Goal: Task Accomplishment & Management: Complete application form

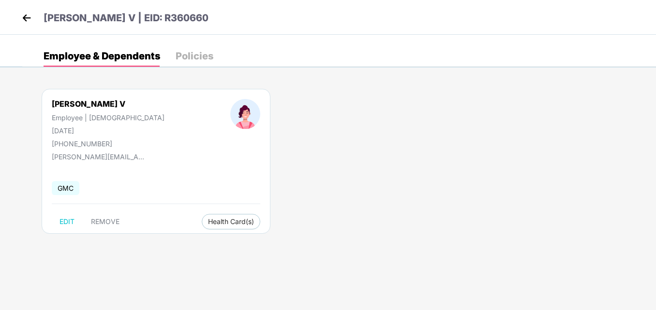
click at [28, 15] on img at bounding box center [26, 18] width 15 height 15
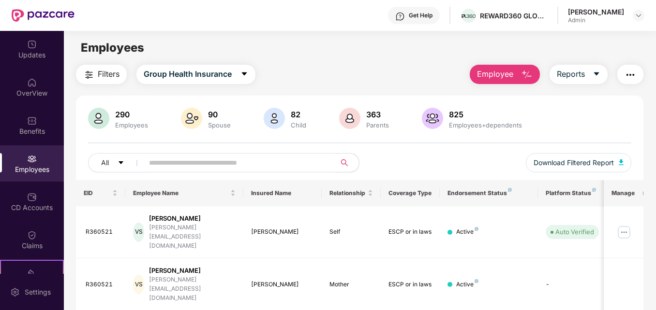
click at [524, 76] on img "button" at bounding box center [527, 75] width 12 height 12
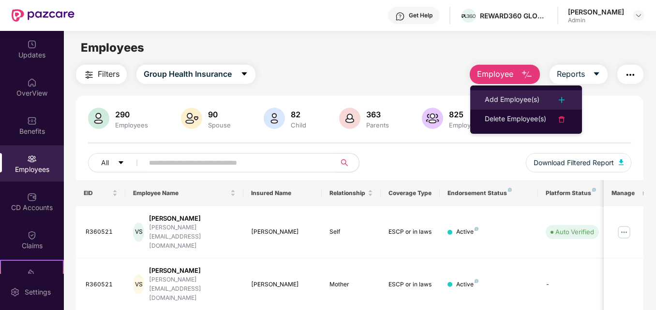
click at [515, 100] on div "Add Employee(s)" at bounding box center [512, 100] width 55 height 12
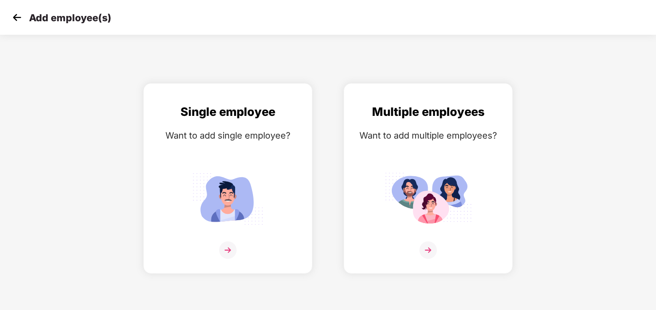
click at [15, 20] on img at bounding box center [17, 17] width 15 height 15
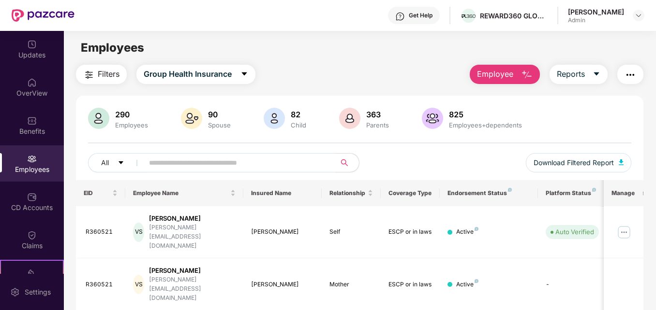
click at [485, 73] on span "Employee" at bounding box center [495, 74] width 36 height 12
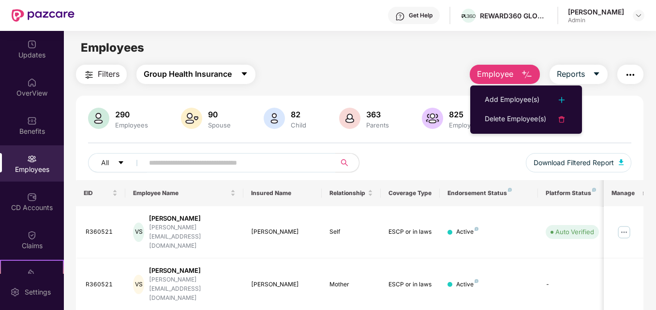
click at [246, 74] on icon "caret-down" at bounding box center [244, 74] width 5 height 3
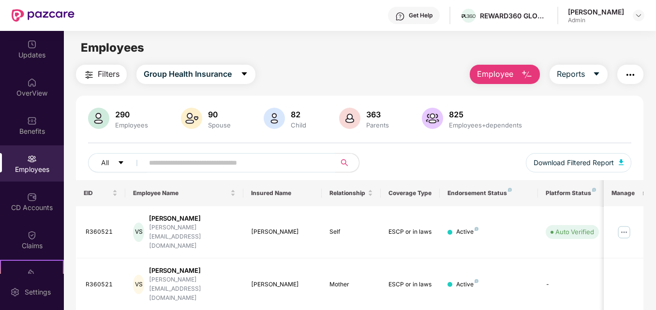
click at [358, 68] on div "Filters Group Health Insurance Employee Reports" at bounding box center [359, 74] width 567 height 19
click at [525, 72] on img "button" at bounding box center [527, 75] width 12 height 12
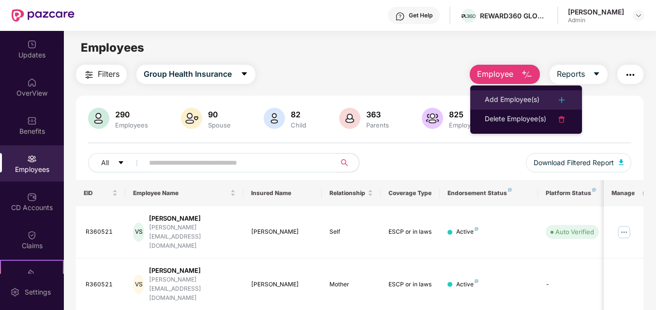
click at [511, 97] on div "Add Employee(s)" at bounding box center [512, 100] width 55 height 12
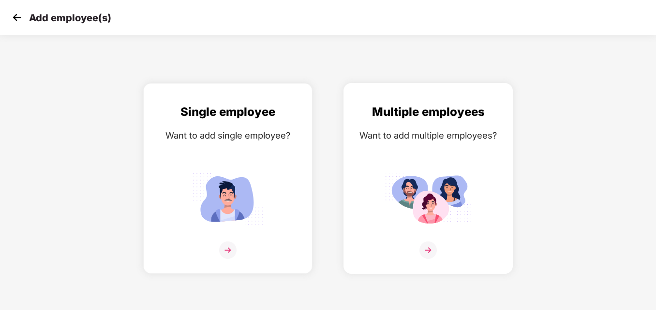
click at [428, 252] on img at bounding box center [427, 250] width 17 height 17
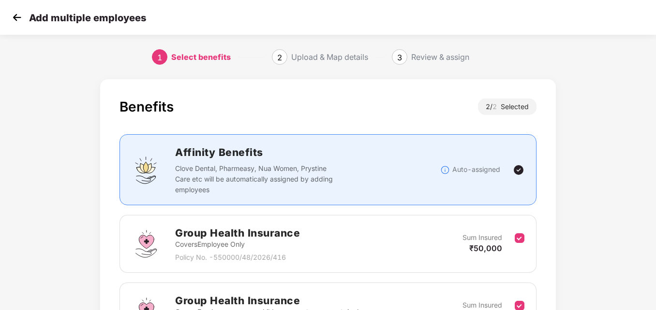
click at [609, 159] on div "Benefits 2 / 2 Selected Affinity Benefits Clove Dental, Pharmeasy, Nua Women, P…" at bounding box center [328, 249] width 656 height 351
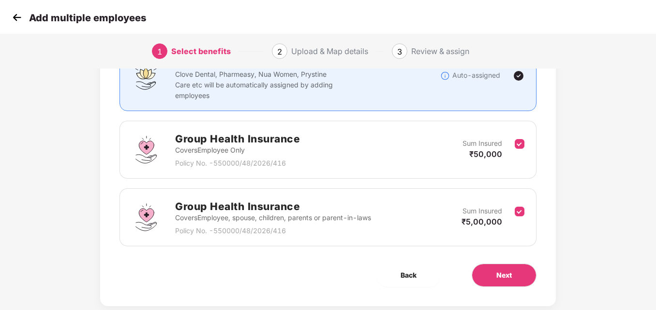
scroll to position [94, 0]
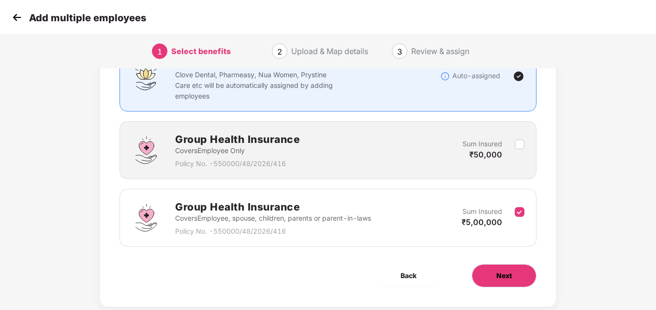
click at [518, 278] on button "Next" at bounding box center [503, 276] width 65 height 23
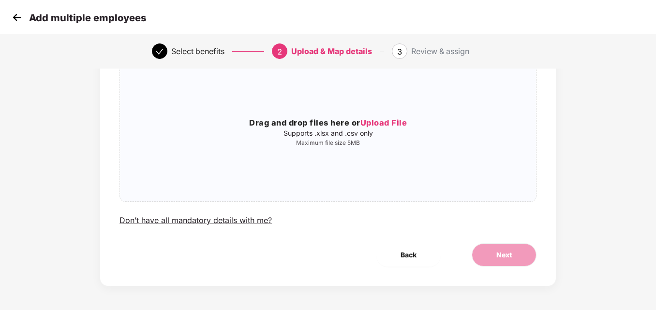
scroll to position [0, 0]
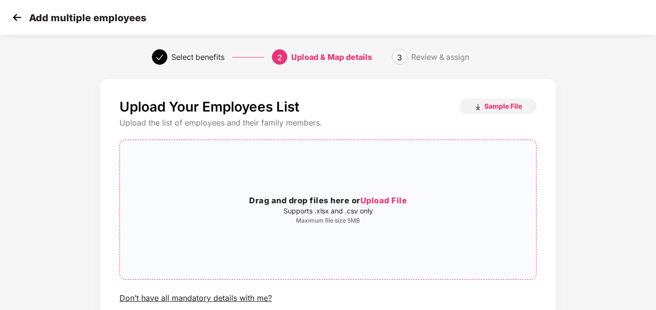
click at [388, 201] on span "Upload File" at bounding box center [383, 201] width 47 height 10
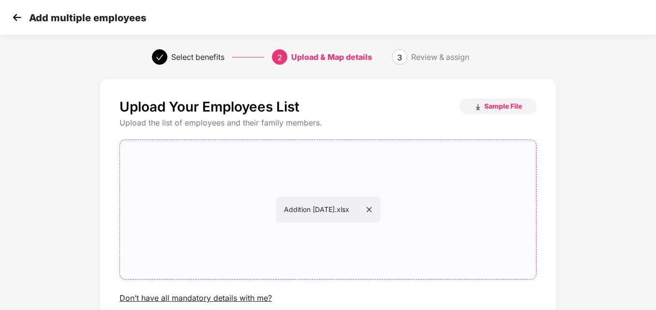
drag, startPoint x: 655, startPoint y: 142, endPoint x: 656, endPoint y: 226, distance: 84.6
click at [655, 226] on html "Add multiple employees Select benefits 2 Upload & Map details 3 Review & assign…" at bounding box center [328, 155] width 656 height 310
drag, startPoint x: 655, startPoint y: 139, endPoint x: 656, endPoint y: 191, distance: 51.8
click at [655, 191] on html "Add multiple employees Select benefits 2 Upload & Map details 3 Review & assign…" at bounding box center [328, 155] width 656 height 310
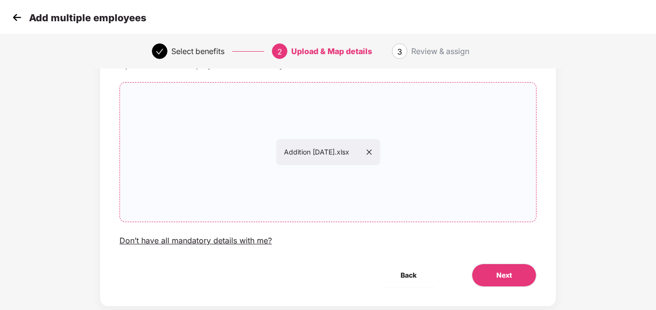
scroll to position [58, 0]
click at [518, 273] on button "Next" at bounding box center [503, 275] width 65 height 23
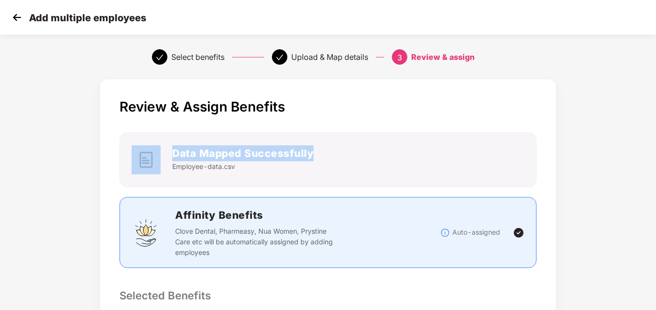
scroll to position [0, 1]
drag, startPoint x: 655, startPoint y: 80, endPoint x: 658, endPoint y: 164, distance: 84.7
click at [655, 164] on html "Add multiple employees Select benefits Upload & Map details 3 Review & assign R…" at bounding box center [328, 155] width 656 height 310
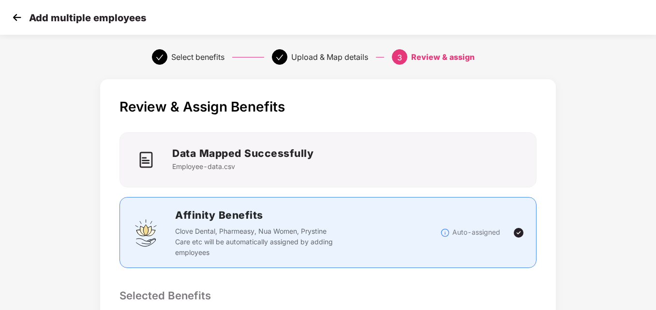
drag, startPoint x: 658, startPoint y: 164, endPoint x: 603, endPoint y: 200, distance: 65.5
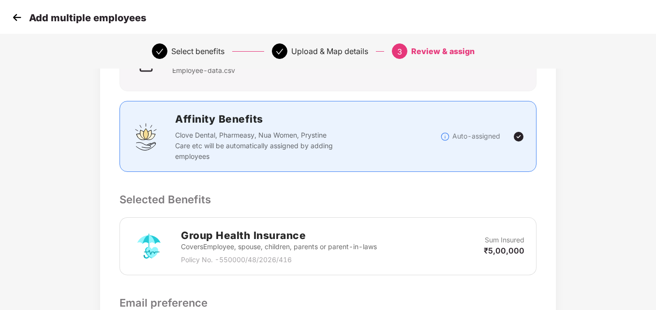
scroll to position [116, 1]
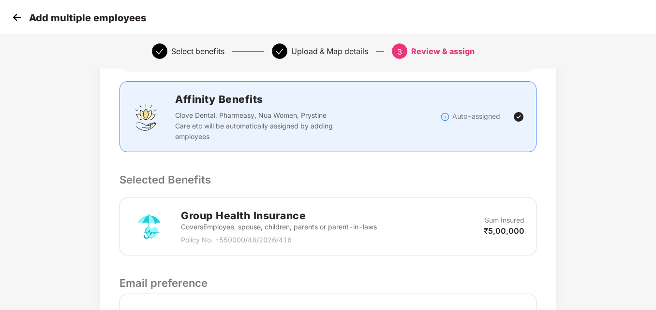
click at [520, 115] on img at bounding box center [519, 117] width 12 height 12
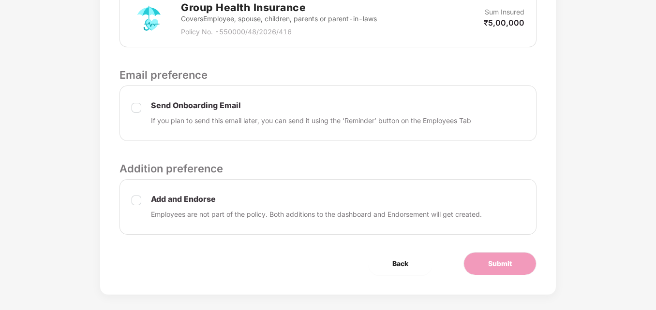
scroll to position [333, 1]
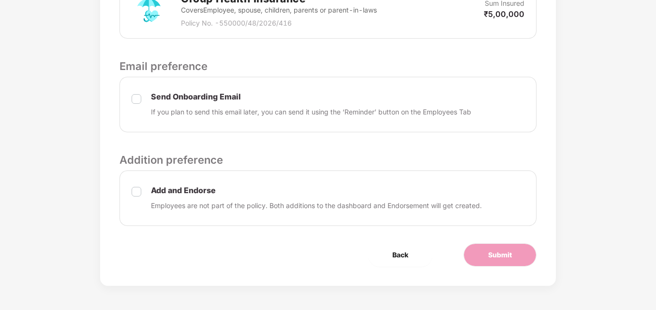
drag, startPoint x: 654, startPoint y: 239, endPoint x: 649, endPoint y: 196, distance: 43.4
click at [649, 196] on div "Review & Assign Benefits Data Mapped Successfully Employee-data.csv Affinity Be…" at bounding box center [328, 25] width 656 height 569
click at [509, 255] on span "Submit" at bounding box center [500, 255] width 24 height 11
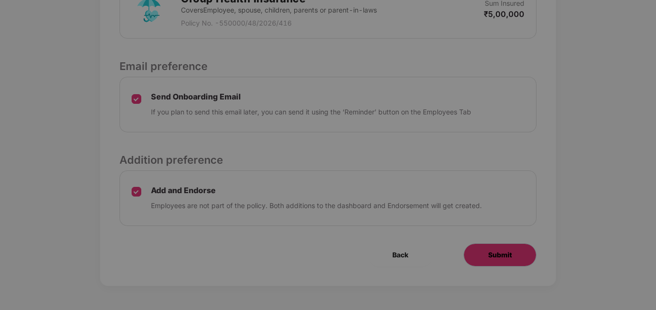
scroll to position [0, 1]
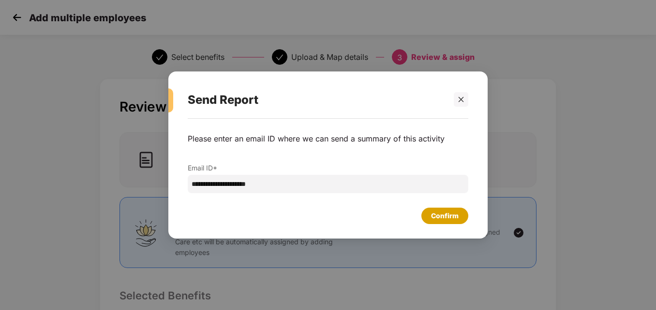
click at [437, 217] on div "Confirm" at bounding box center [445, 216] width 28 height 11
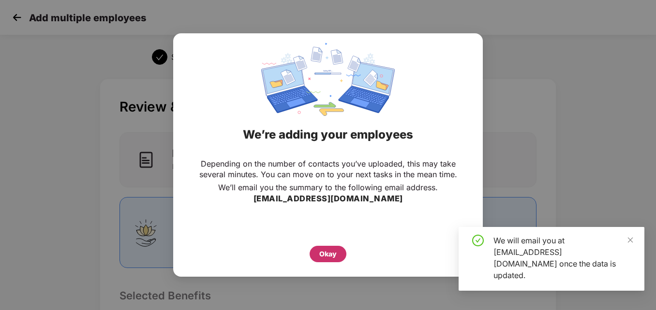
click at [330, 257] on div "Okay" at bounding box center [327, 254] width 17 height 11
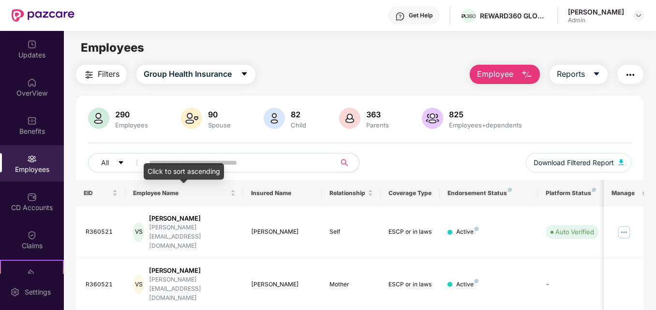
click at [213, 165] on div "Click to sort ascending" at bounding box center [184, 171] width 80 height 16
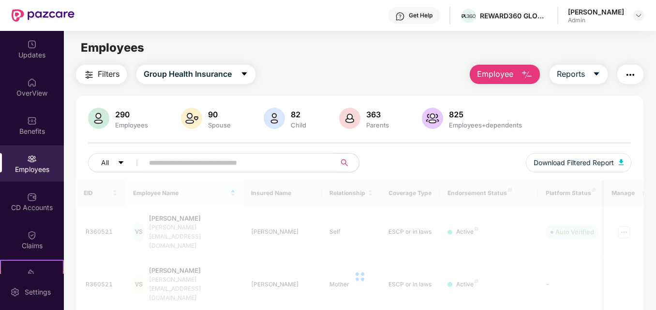
click at [238, 164] on input "text" at bounding box center [235, 163] width 173 height 15
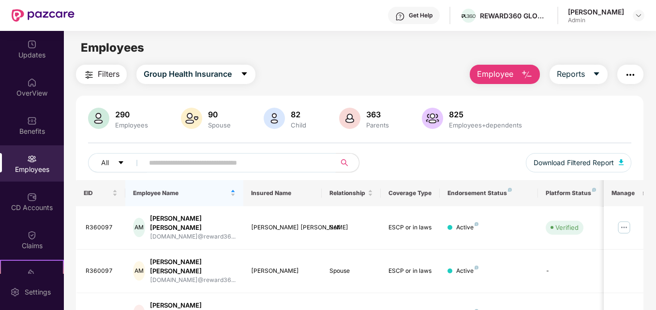
click at [238, 164] on input "text" at bounding box center [235, 163] width 173 height 15
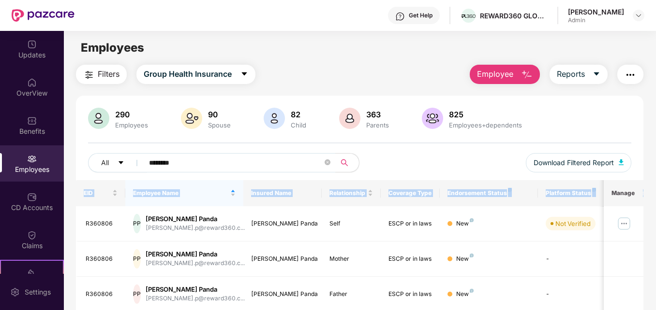
drag, startPoint x: 654, startPoint y: 164, endPoint x: 658, endPoint y: 188, distance: 23.6
click at [655, 188] on html "Get Help REWARD360 GLOBAL SERVICES PRIVATE LIMITED [PERSON_NAME] Admin Updates …" at bounding box center [328, 155] width 656 height 310
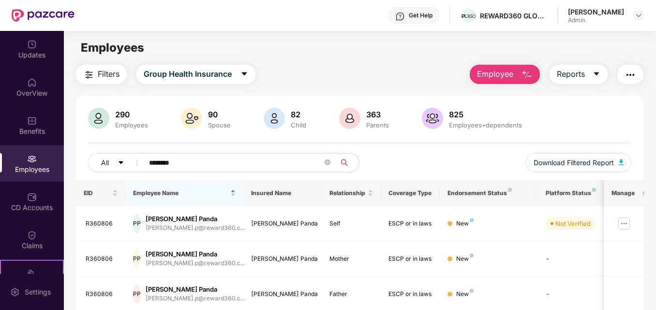
drag, startPoint x: 658, startPoint y: 188, endPoint x: 561, endPoint y: 113, distance: 122.4
click at [561, 113] on div "290 Employees 90 Spouse 82 Child 363 Parents 825 Employees+dependents" at bounding box center [359, 119] width 543 height 23
click at [190, 161] on input "********" at bounding box center [235, 163] width 173 height 15
type input "*"
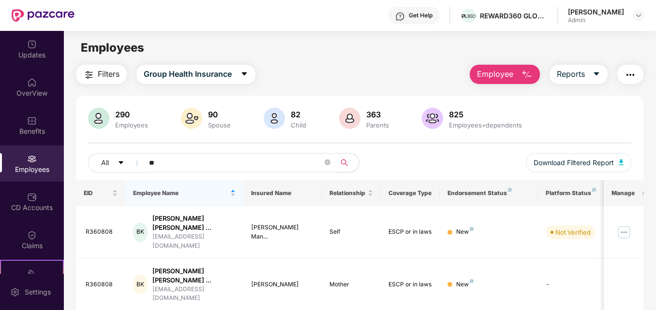
type input "*"
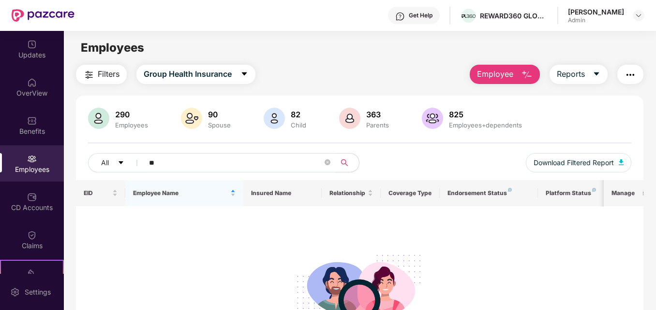
type input "*"
type input "*******"
click at [506, 75] on span "Employee" at bounding box center [495, 74] width 36 height 12
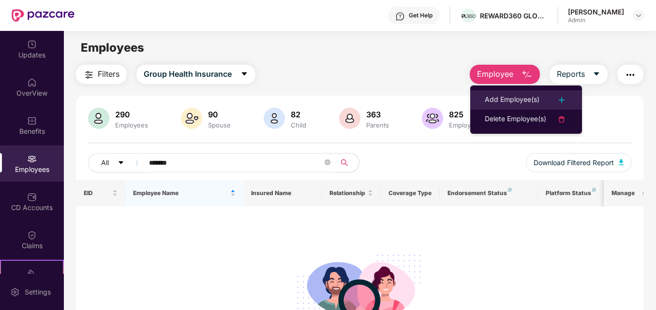
click at [508, 94] on div "Add Employee(s)" at bounding box center [512, 100] width 55 height 12
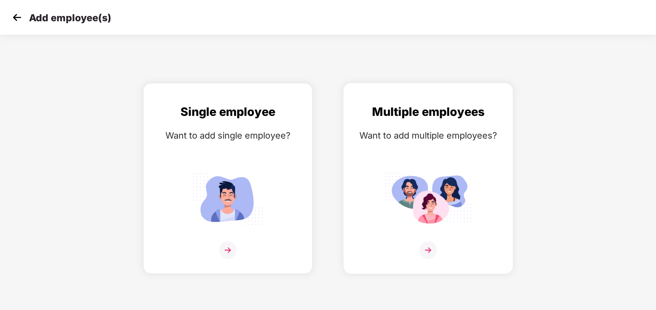
click at [429, 249] on img at bounding box center [427, 250] width 17 height 17
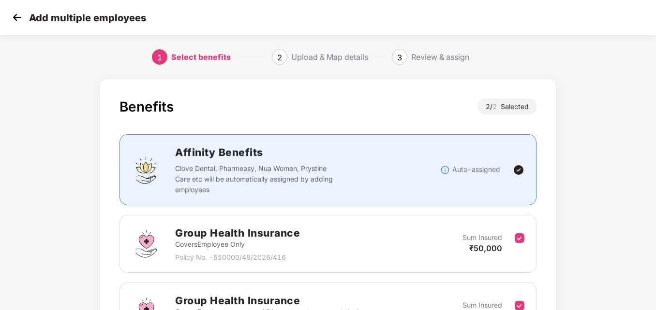
scroll to position [0, 1]
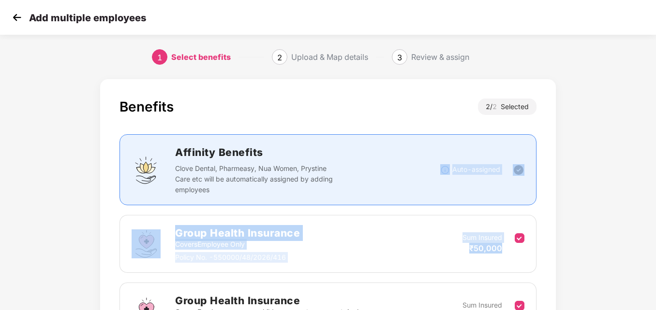
drag, startPoint x: 655, startPoint y: 154, endPoint x: 658, endPoint y: 212, distance: 58.1
click at [655, 212] on html "Add multiple employees 1 Select benefits 2 Upload & Map details 3 Review & assi…" at bounding box center [328, 155] width 656 height 310
click at [598, 189] on div "Benefits 2 / 2 Selected Affinity Benefits Clove Dental, Pharmeasy, Nua Women, P…" at bounding box center [328, 249] width 546 height 351
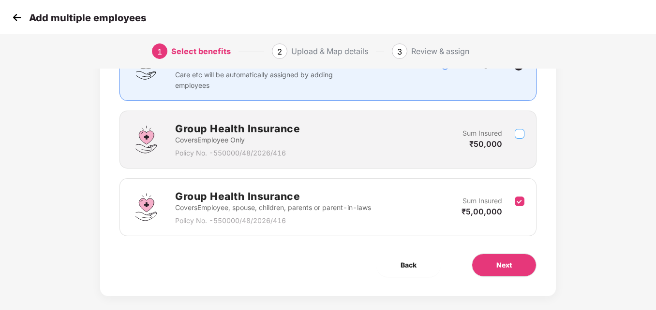
scroll to position [115, 1]
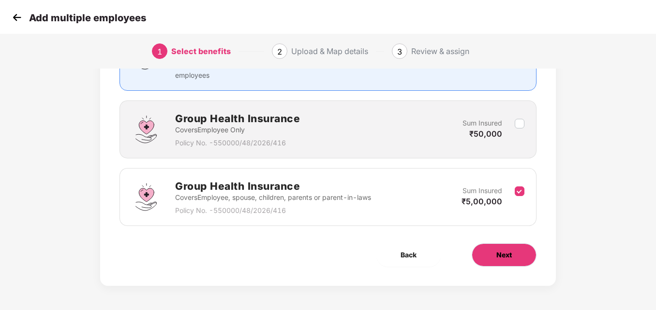
click at [511, 253] on button "Next" at bounding box center [503, 255] width 65 height 23
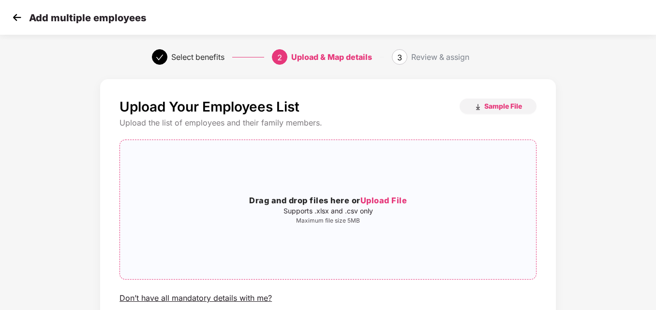
click at [378, 201] on span "Upload File" at bounding box center [383, 201] width 47 height 10
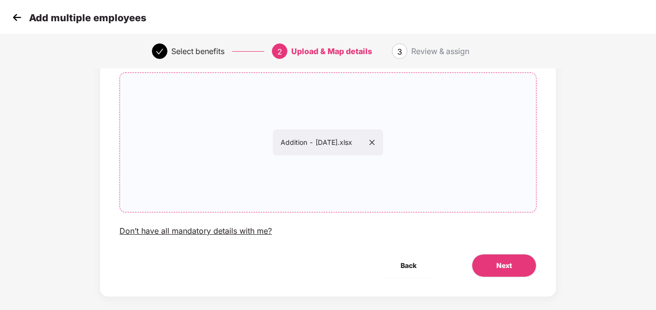
scroll to position [78, 1]
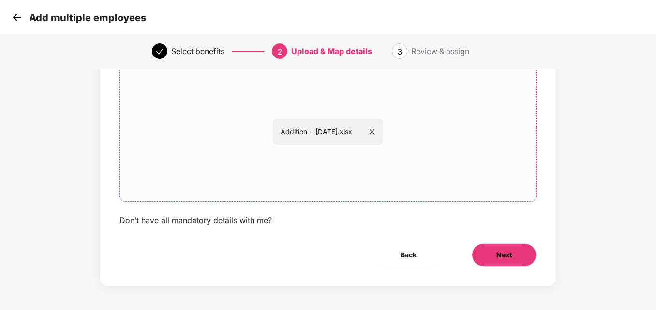
click at [518, 254] on button "Next" at bounding box center [503, 255] width 65 height 23
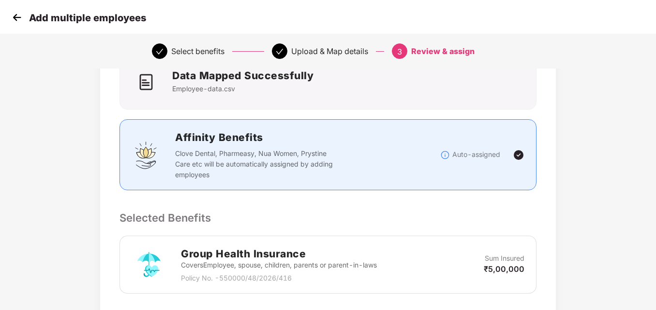
scroll to position [0, 1]
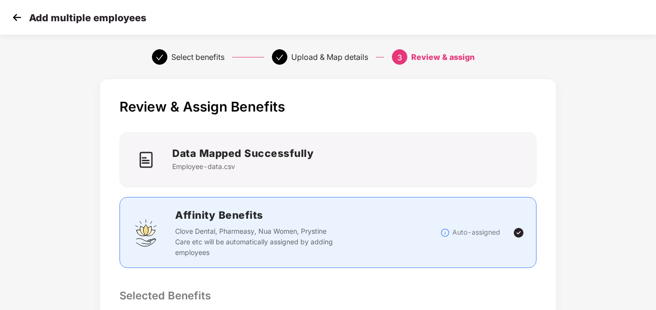
click at [516, 231] on img at bounding box center [519, 233] width 12 height 12
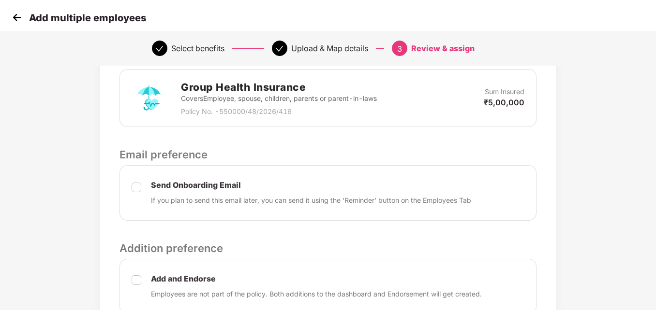
scroll to position [333, 1]
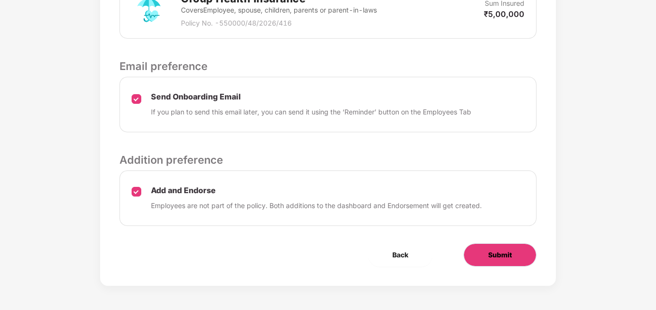
click at [500, 257] on span "Submit" at bounding box center [500, 255] width 24 height 11
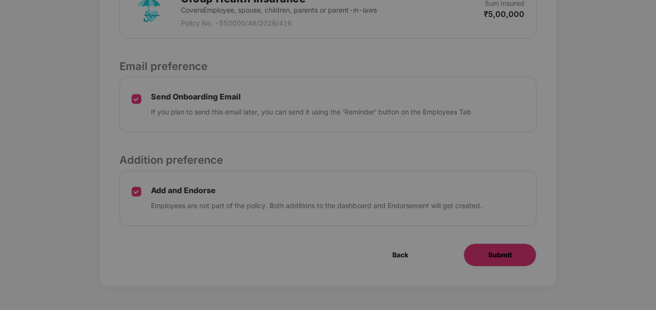
scroll to position [0, 1]
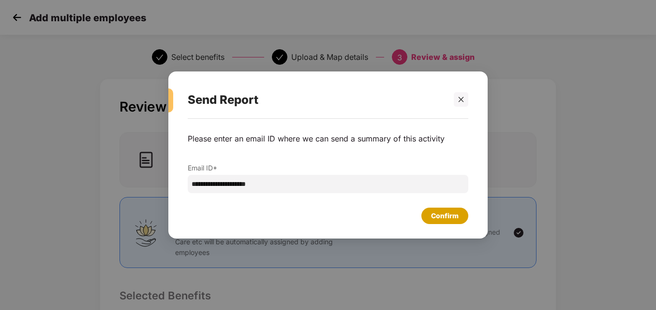
click at [440, 214] on div "Confirm" at bounding box center [445, 216] width 28 height 11
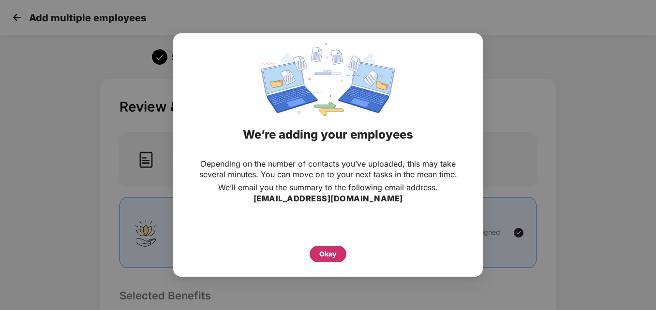
click at [332, 255] on div "Okay" at bounding box center [327, 254] width 17 height 11
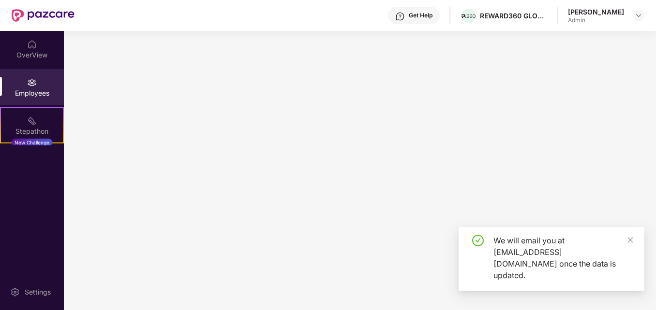
scroll to position [0, 0]
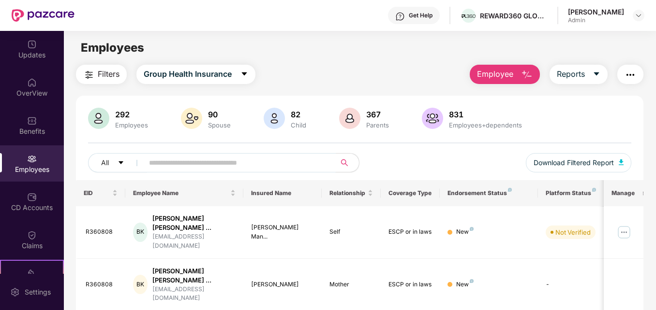
click at [266, 162] on input "text" at bounding box center [235, 163] width 173 height 15
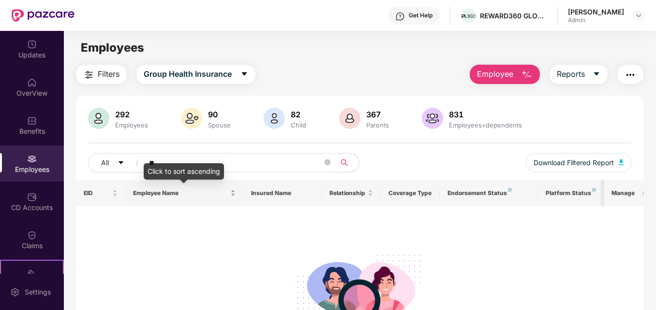
type input "*"
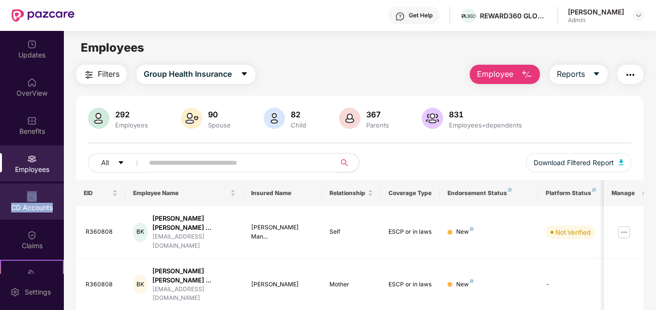
drag, startPoint x: 60, startPoint y: 174, endPoint x: 57, endPoint y: 211, distance: 36.9
click at [57, 211] on div "Updates OverView Benefits Employees CD Accounts Claims Stepathon New Challenge …" at bounding box center [32, 152] width 64 height 243
click at [269, 49] on div "Employees" at bounding box center [359, 48] width 591 height 18
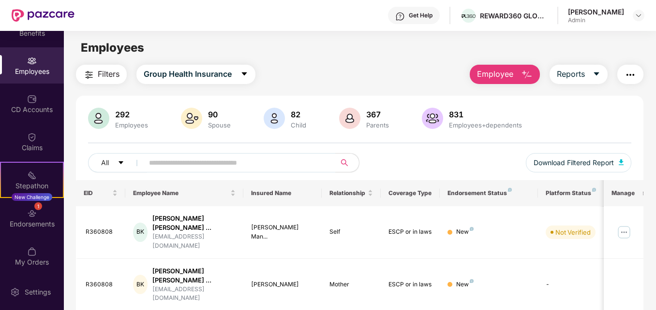
scroll to position [101, 0]
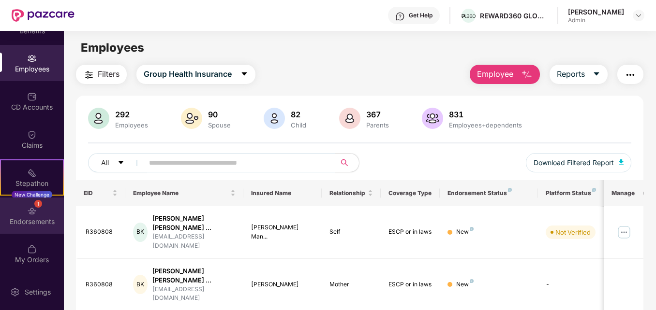
click at [35, 213] on img at bounding box center [32, 211] width 10 height 10
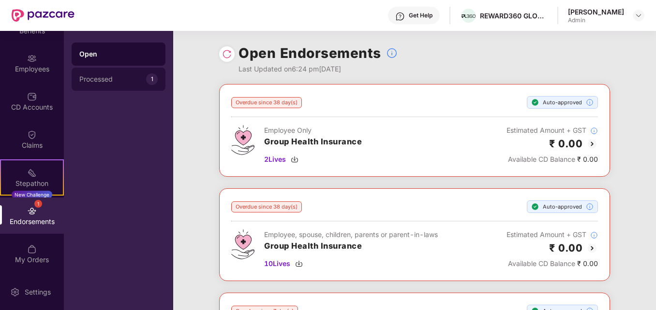
click at [92, 78] on div "Processed" at bounding box center [112, 79] width 67 height 8
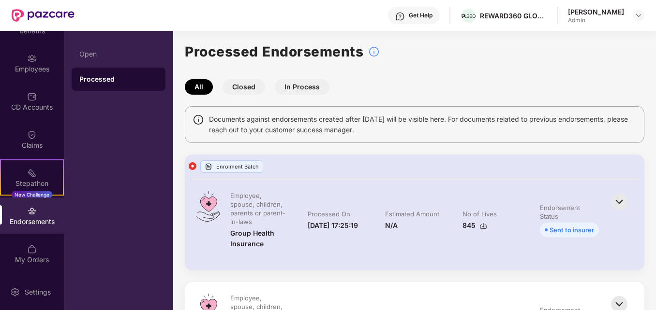
scroll to position [0, 0]
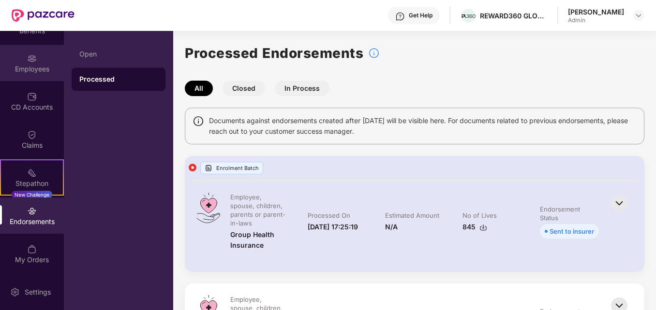
click at [32, 60] on img at bounding box center [32, 59] width 10 height 10
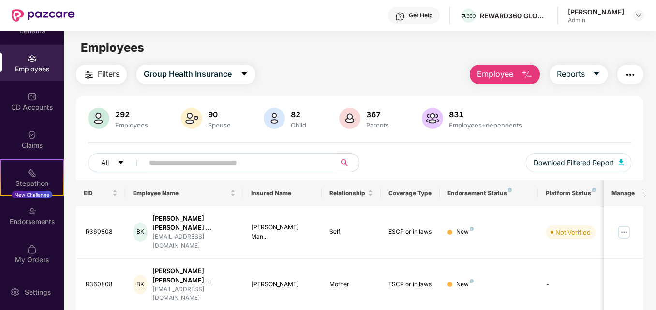
click at [193, 167] on input "text" at bounding box center [235, 163] width 173 height 15
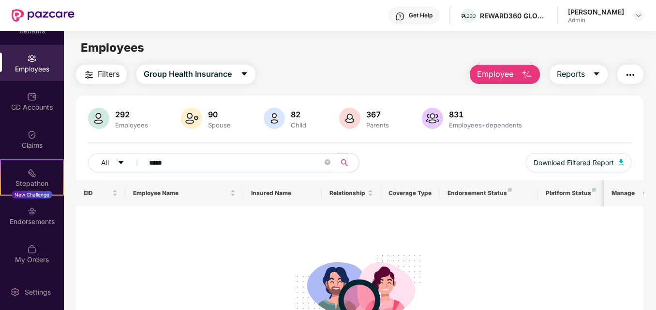
type input "*****"
